Goal: Book appointment/travel/reservation

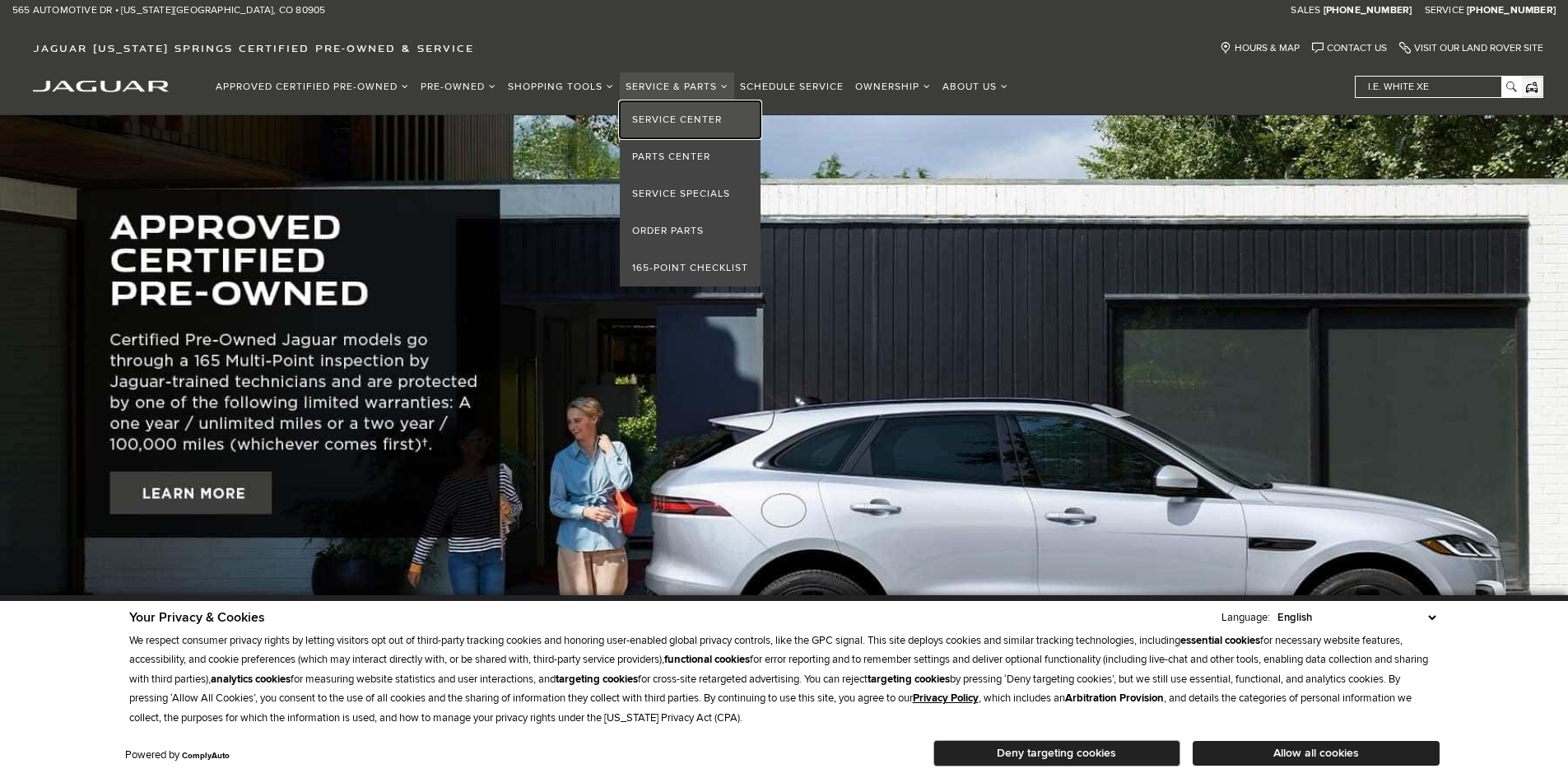
click at [693, 116] on link "Service Center" at bounding box center [690, 119] width 141 height 37
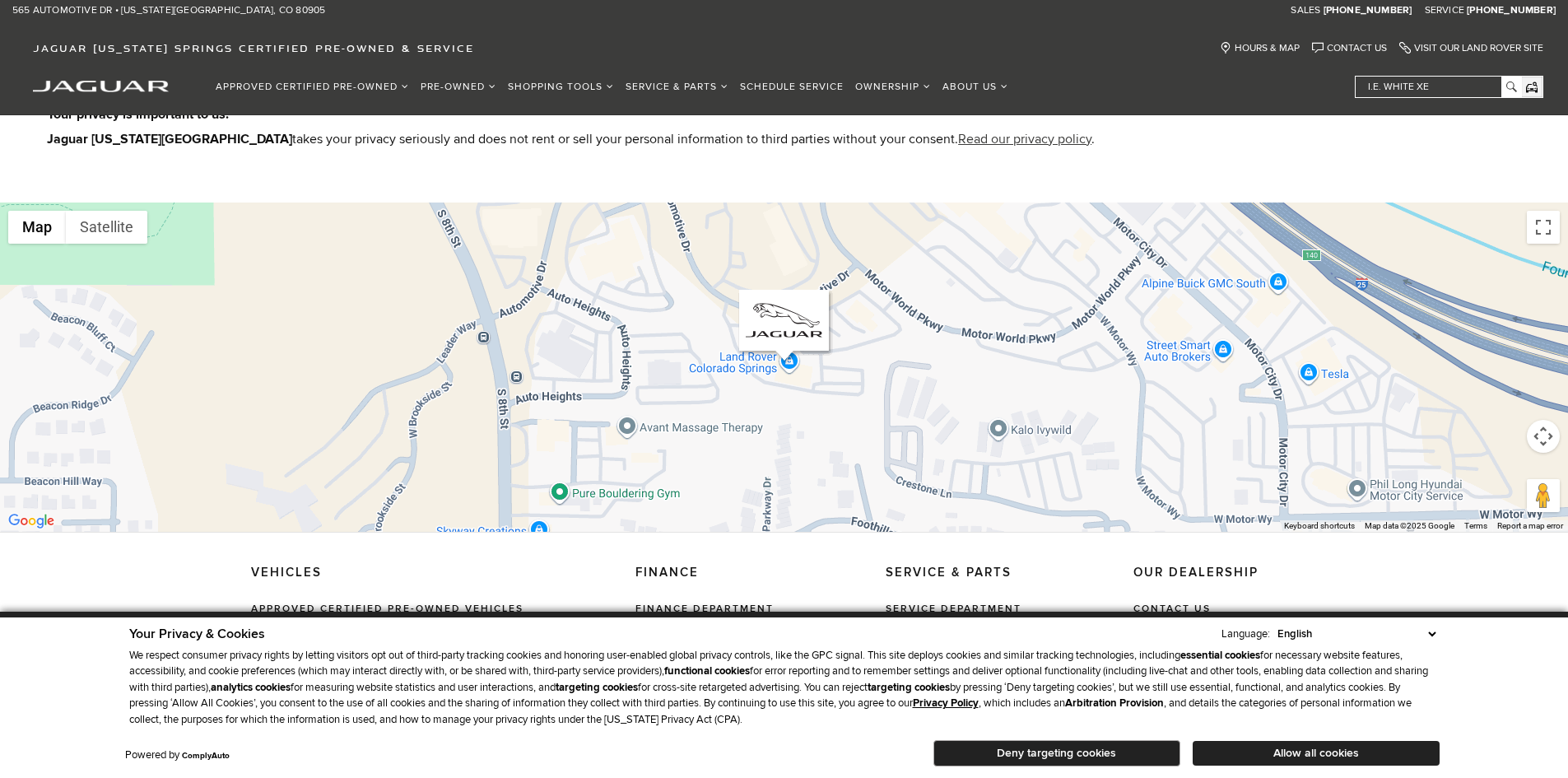
scroll to position [1050, 0]
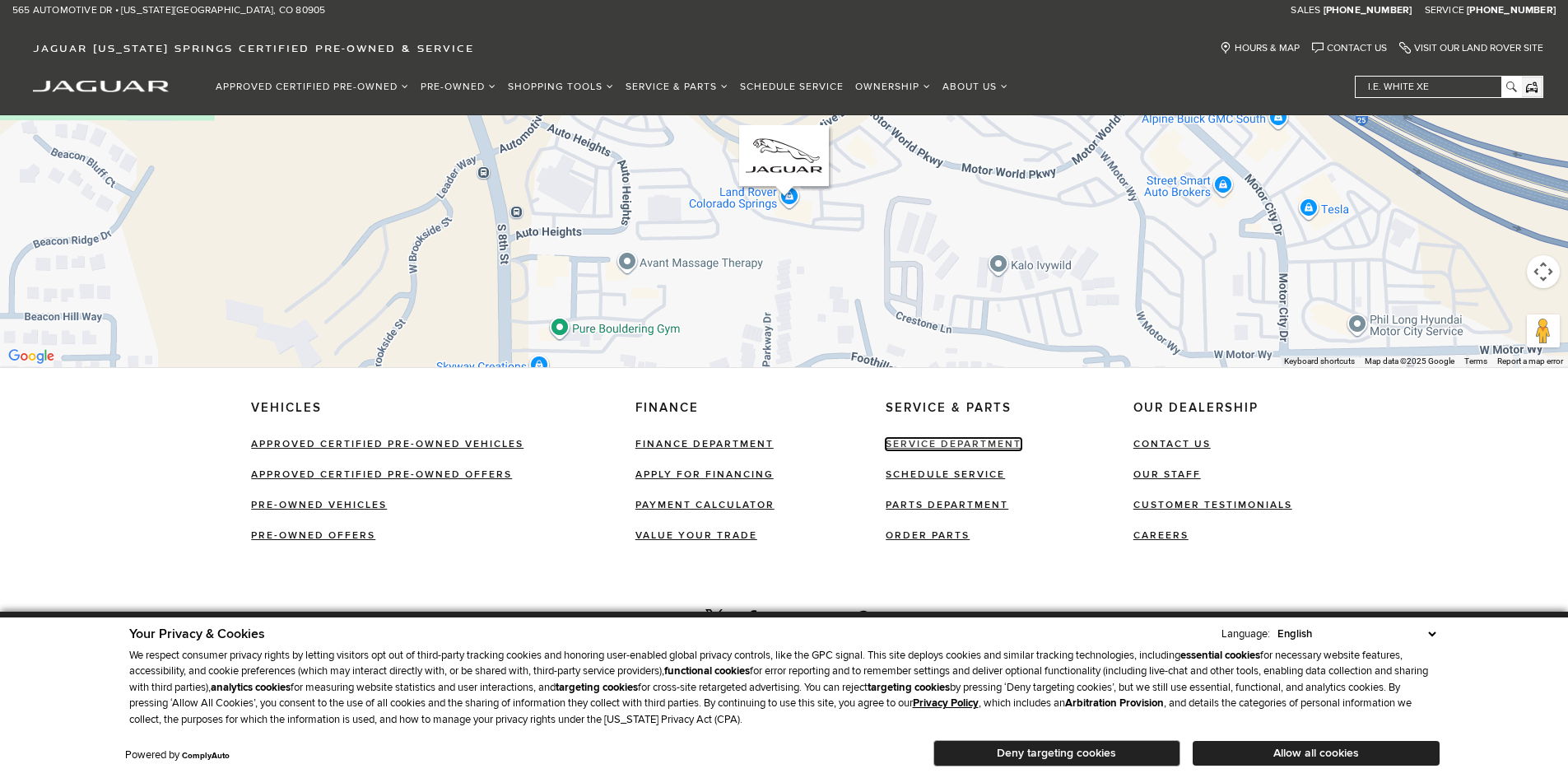
click at [956, 438] on link "Service Department" at bounding box center [953, 444] width 136 height 13
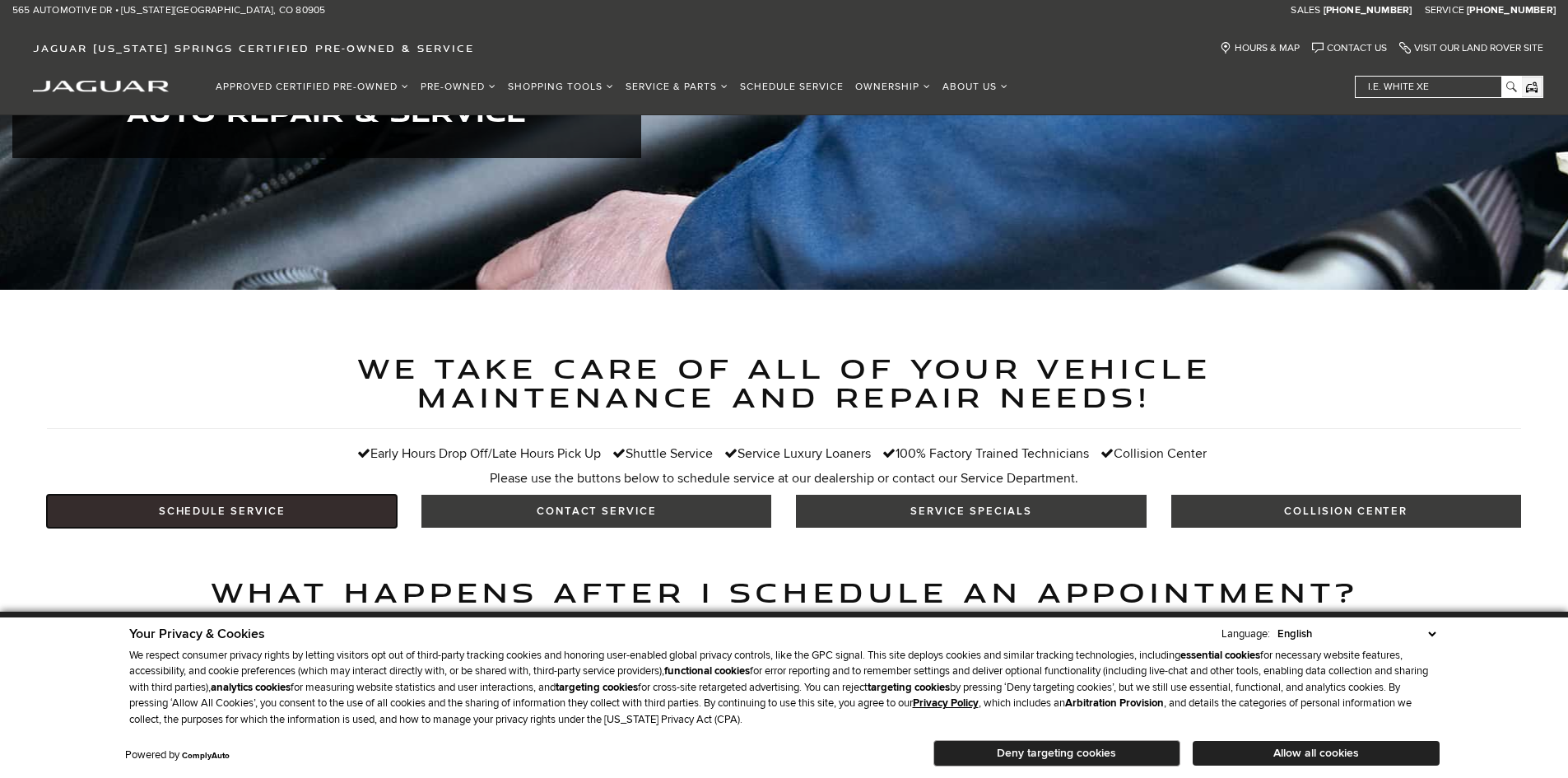
click at [305, 495] on link "SCHEDULE SERVICE" at bounding box center [222, 511] width 349 height 33
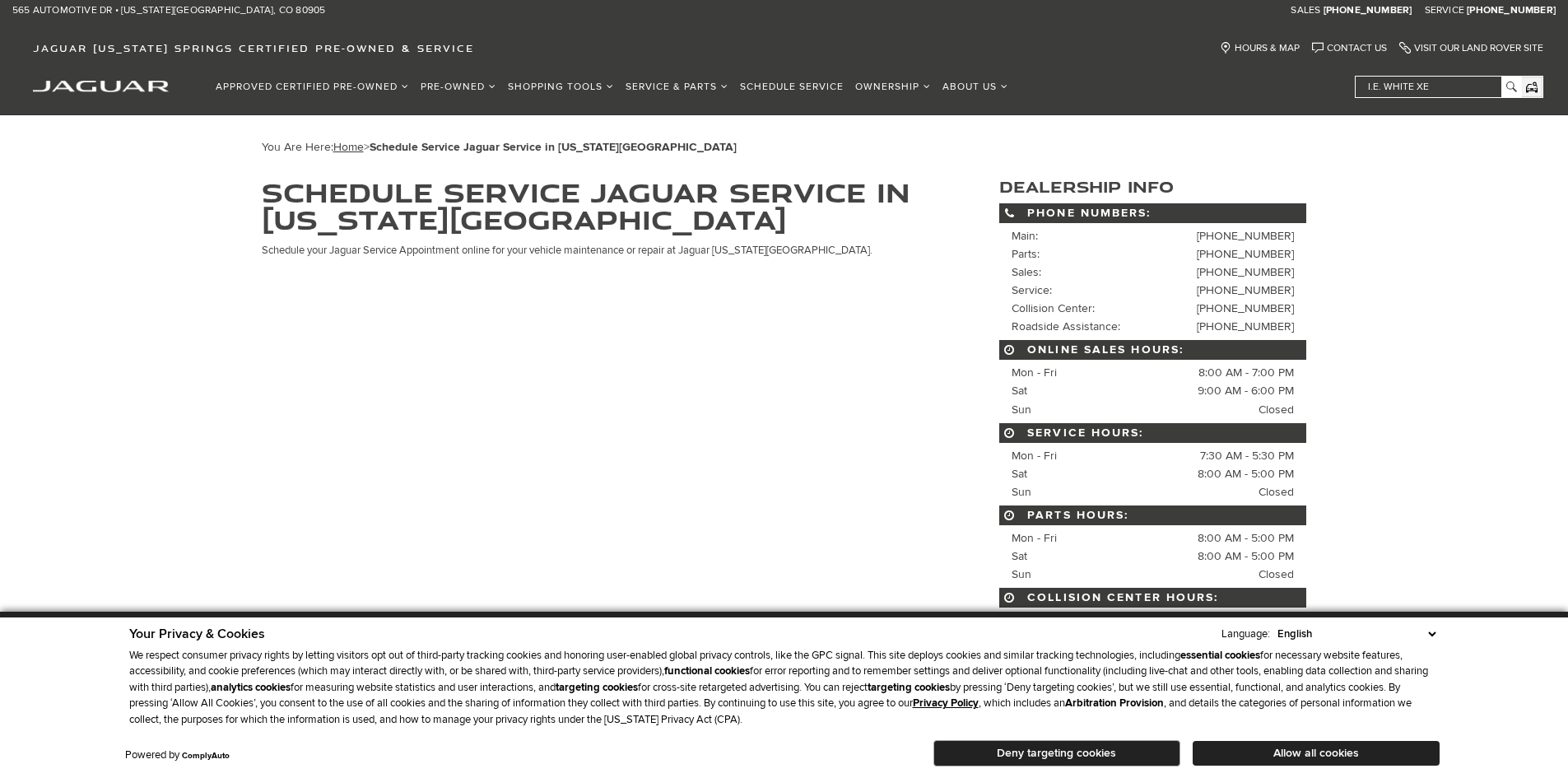
click at [1093, 755] on button "Deny targeting cookies" at bounding box center [1057, 753] width 247 height 26
